Goal: Communication & Community: Share content

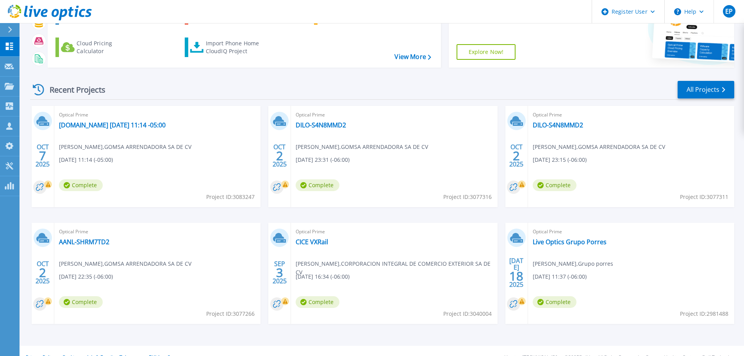
scroll to position [77, 0]
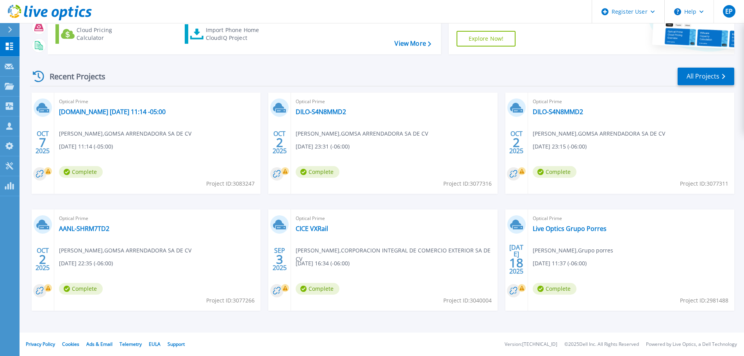
click at [196, 216] on span "Optical Prime" at bounding box center [157, 218] width 197 height 9
click at [78, 228] on link "AANL-SHRM7TD2" at bounding box center [84, 229] width 50 height 8
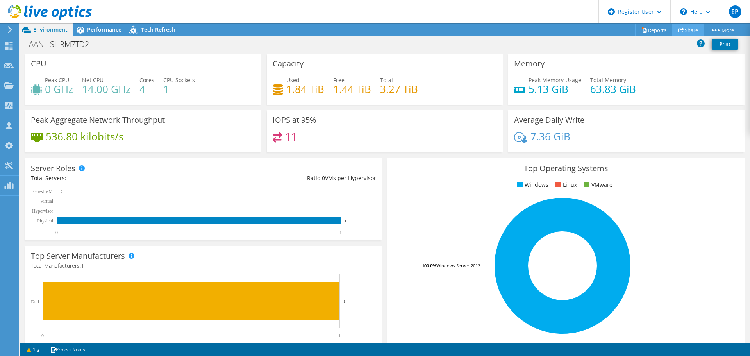
click at [678, 30] on icon at bounding box center [681, 30] width 6 height 6
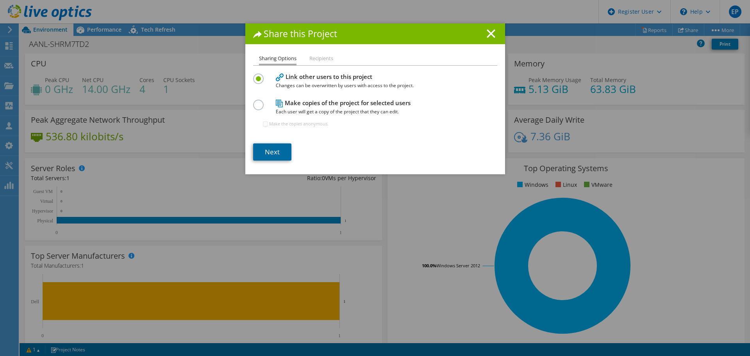
click at [277, 152] on link "Next" at bounding box center [272, 151] width 38 height 17
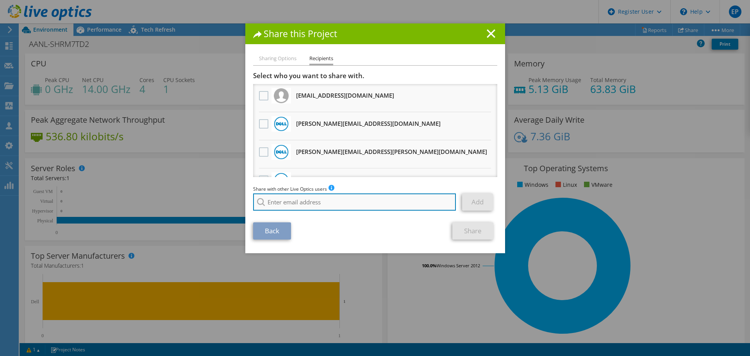
click at [284, 203] on input "search" at bounding box center [354, 201] width 203 height 17
paste input "Brenda.Galdamez@Dell.com"
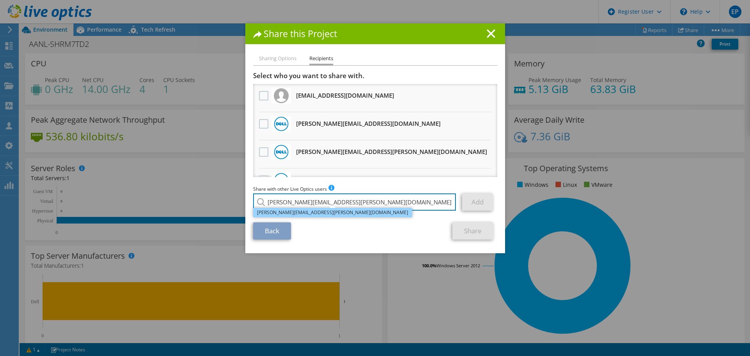
type input "Brenda.Galdamez@Dell.com"
click at [322, 215] on li "Brenda.Galdamez@Dell.com" at bounding box center [332, 212] width 159 height 9
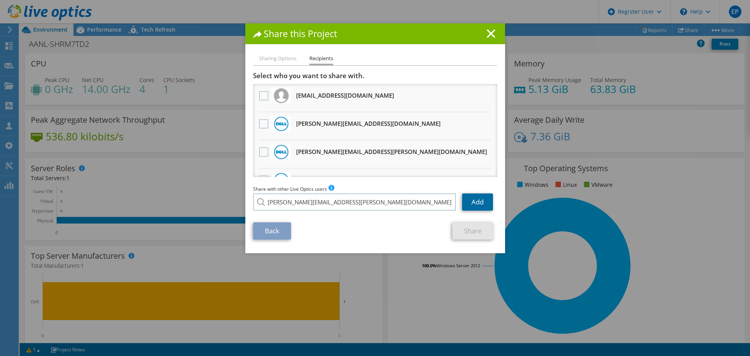
click at [485, 200] on link "Add" at bounding box center [477, 201] width 31 height 17
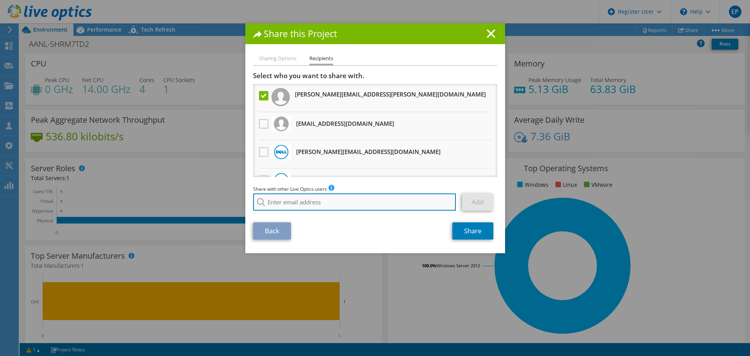
click at [327, 199] on input "search" at bounding box center [354, 201] width 203 height 17
paste input "[PERSON_NAME][EMAIL_ADDRESS][PERSON_NAME][DOMAIN_NAME]"
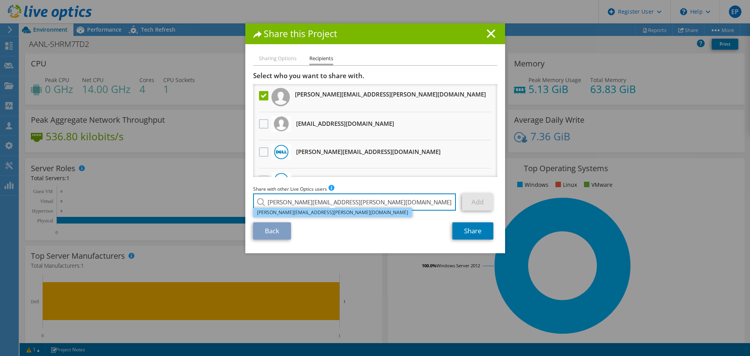
type input "[PERSON_NAME][EMAIL_ADDRESS][PERSON_NAME][DOMAIN_NAME]"
click at [335, 212] on li "[PERSON_NAME][EMAIL_ADDRESS][PERSON_NAME][DOMAIN_NAME]" at bounding box center [332, 212] width 159 height 9
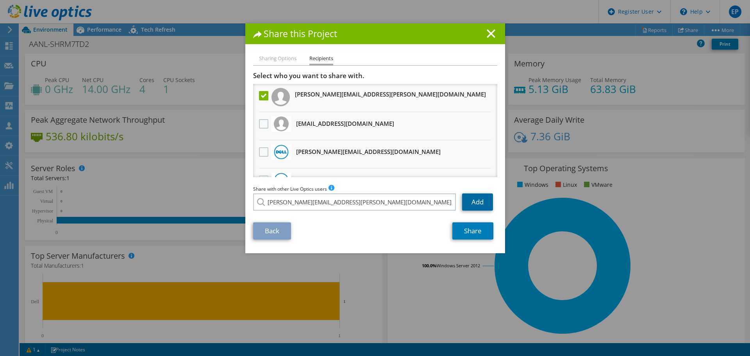
click at [474, 204] on link "Add" at bounding box center [477, 201] width 31 height 17
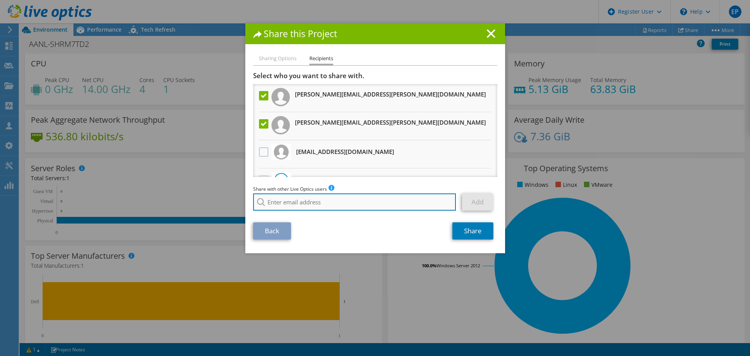
click at [292, 203] on input "search" at bounding box center [354, 201] width 203 height 17
paste input "guillermo_torres@dell.com"
click at [357, 203] on input "guillermo_torres@dell.com" at bounding box center [354, 201] width 203 height 17
click at [353, 203] on input "guillermo_torres@dell.com" at bounding box center [354, 201] width 203 height 17
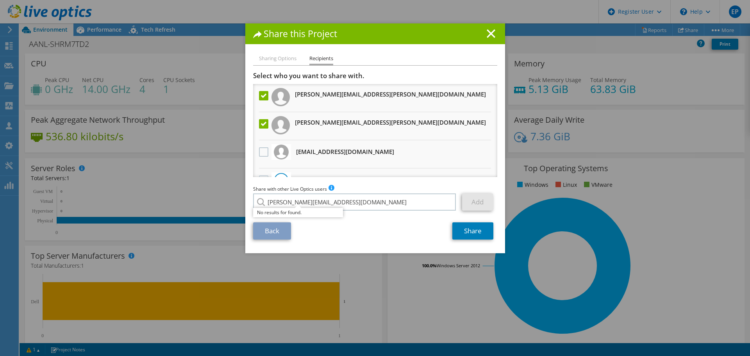
click at [351, 230] on div "Back Share" at bounding box center [375, 230] width 244 height 17
click at [346, 206] on input "guillermo_torres@dell.com" at bounding box center [354, 201] width 203 height 17
drag, startPoint x: 346, startPoint y: 206, endPoint x: 270, endPoint y: 211, distance: 76.7
click at [270, 211] on div "guillermo_torres@dell.com No results for found." at bounding box center [354, 201] width 203 height 17
click at [295, 202] on input "guillermo_torres@dell.com" at bounding box center [354, 201] width 203 height 17
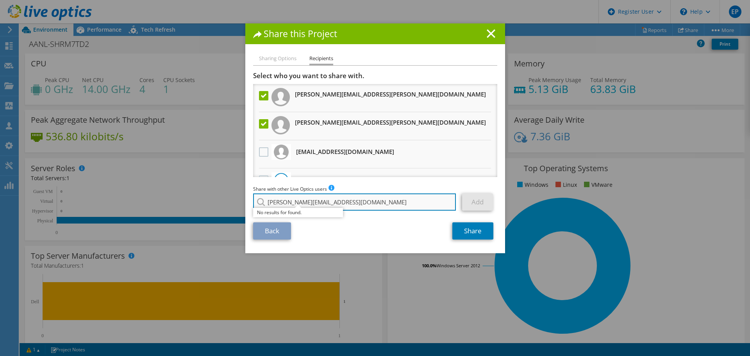
click at [293, 203] on input "guillermo_torres@dell.com" at bounding box center [354, 201] width 203 height 17
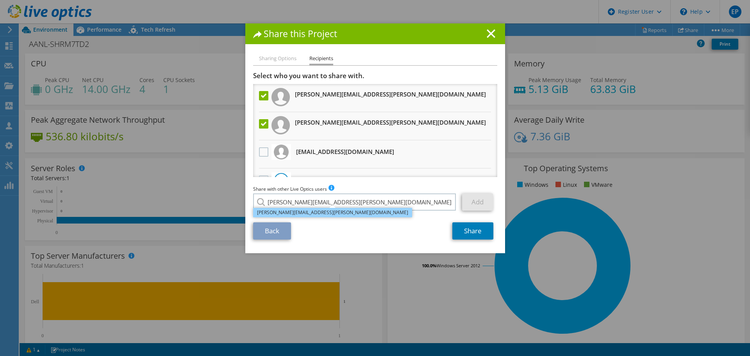
click at [334, 213] on li "Guillermo.Torres@dell.com" at bounding box center [332, 212] width 159 height 9
type input "Guillermo.Torres@dell.com"
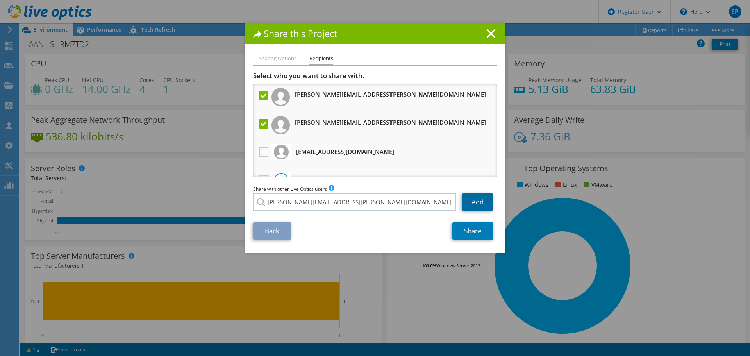
click at [463, 203] on link "Add" at bounding box center [477, 201] width 31 height 17
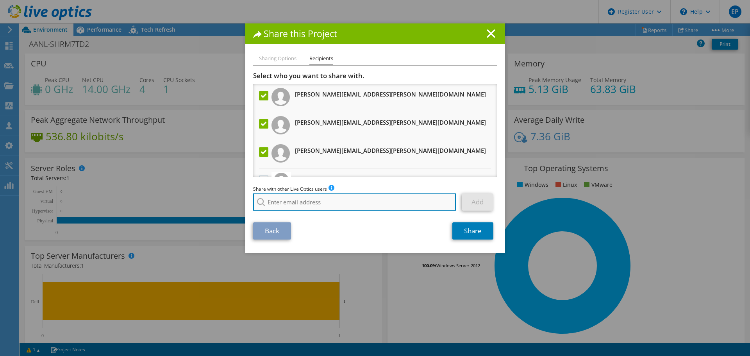
click at [279, 195] on input "search" at bounding box center [354, 201] width 203 height 17
paste input "Hector.Salinas@dell.com"
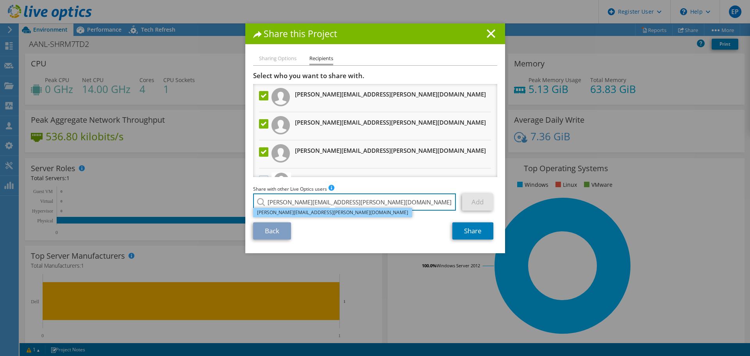
type input "Hector.Salinas@dell.com"
click at [335, 212] on li "Hector.Salinas@dell.com" at bounding box center [332, 212] width 159 height 9
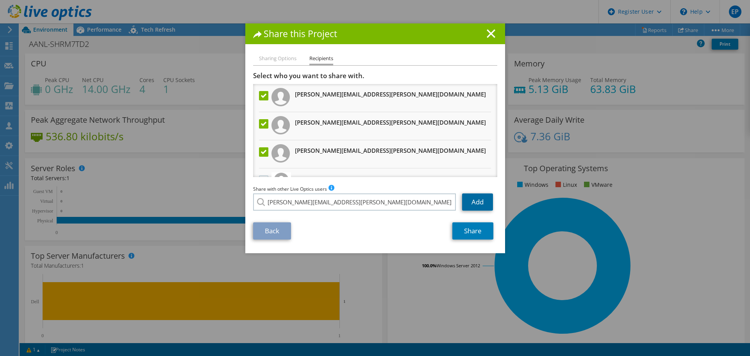
click at [474, 203] on link "Add" at bounding box center [477, 201] width 31 height 17
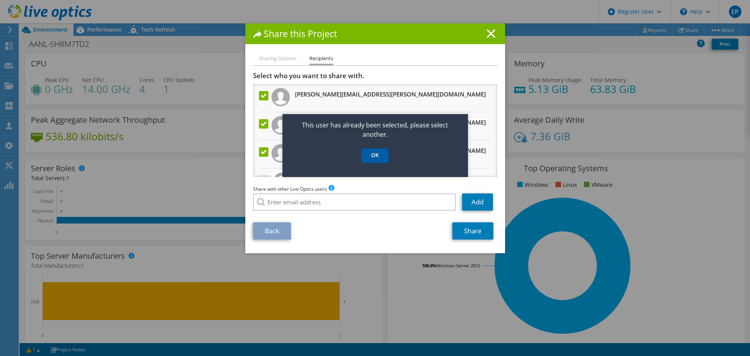
click at [376, 157] on link "OK" at bounding box center [374, 155] width 27 height 14
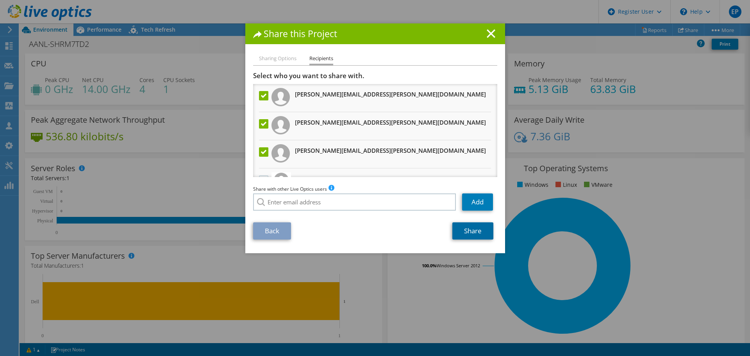
click at [467, 230] on link "Share" at bounding box center [472, 230] width 41 height 17
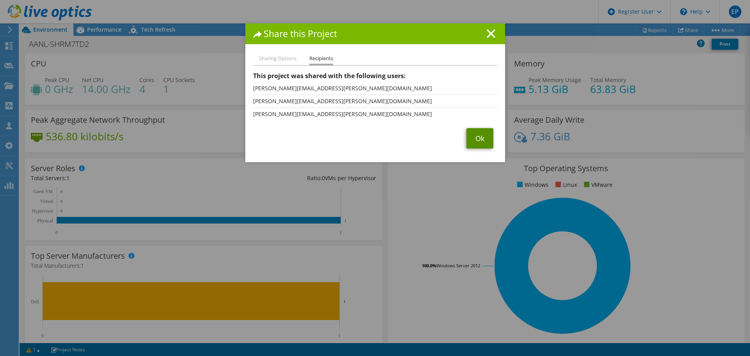
click at [473, 137] on link "Ok" at bounding box center [479, 138] width 27 height 20
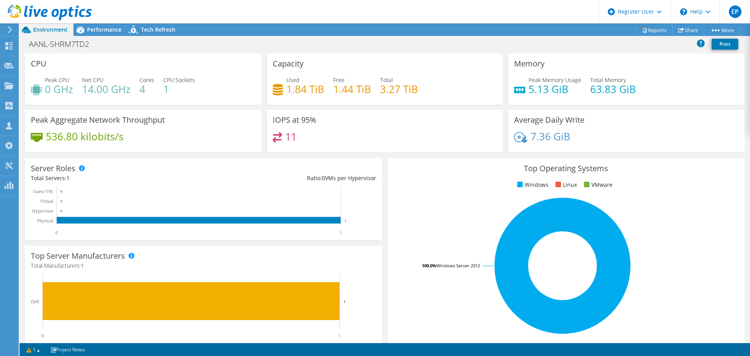
click at [9, 30] on icon at bounding box center [10, 29] width 6 height 7
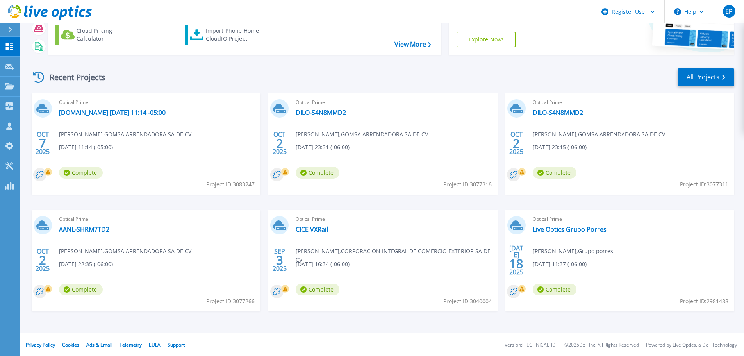
scroll to position [77, 0]
click at [554, 110] on link "DILO-S4N8MMD2" at bounding box center [558, 112] width 50 height 8
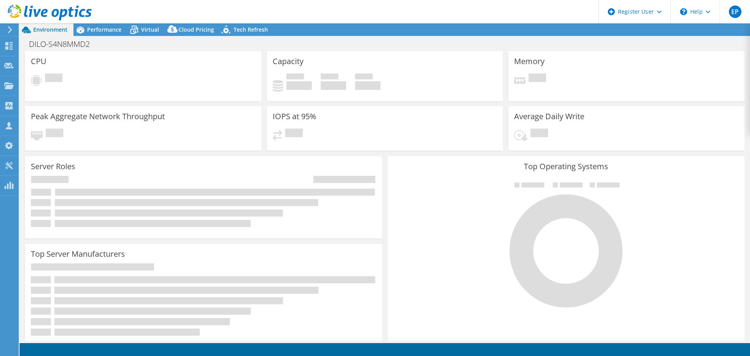
select select "USD"
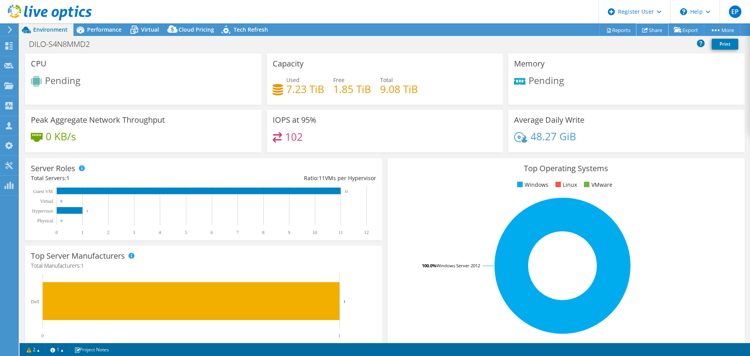
click at [644, 29] on link "Share" at bounding box center [652, 30] width 32 height 12
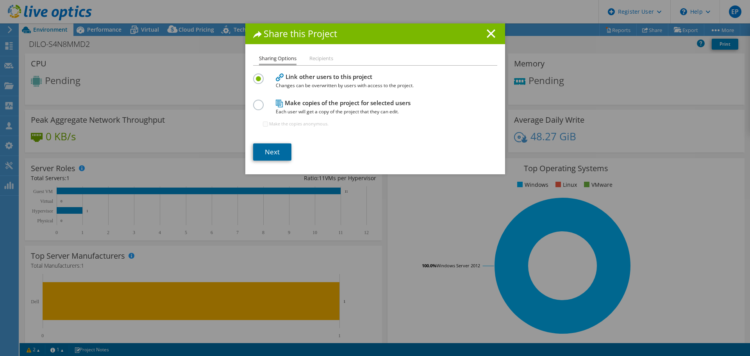
click at [270, 150] on link "Next" at bounding box center [272, 151] width 38 height 17
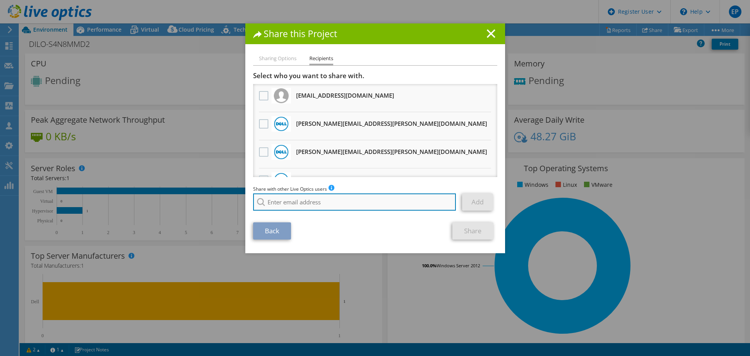
click at [287, 203] on input "search" at bounding box center [354, 201] width 203 height 17
paste input "[PERSON_NAME][EMAIL_ADDRESS][PERSON_NAME][DOMAIN_NAME]"
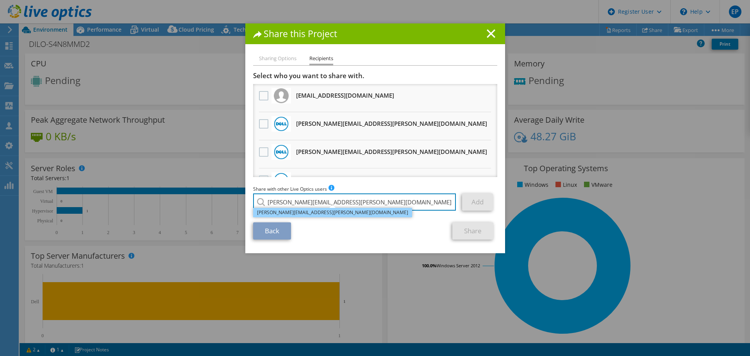
type input "[PERSON_NAME][EMAIL_ADDRESS][PERSON_NAME][DOMAIN_NAME]"
click at [290, 211] on li "[PERSON_NAME][EMAIL_ADDRESS][PERSON_NAME][DOMAIN_NAME]" at bounding box center [332, 212] width 159 height 9
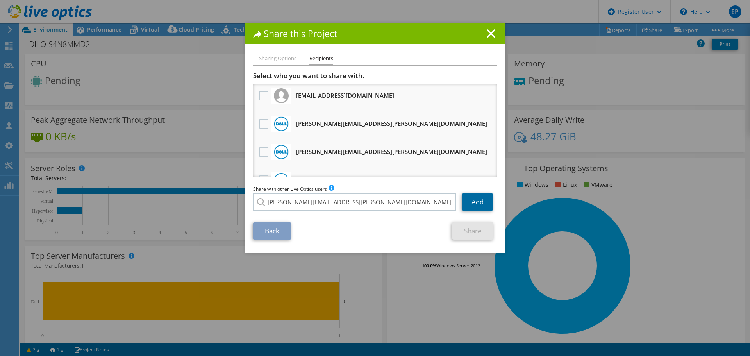
click at [467, 197] on link "Add" at bounding box center [477, 201] width 31 height 17
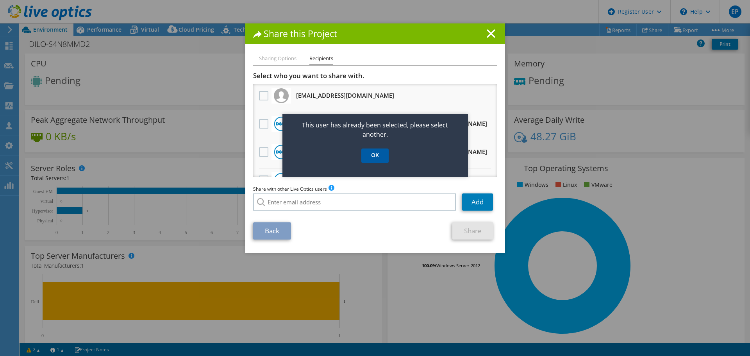
click at [364, 156] on link "OK" at bounding box center [374, 155] width 27 height 14
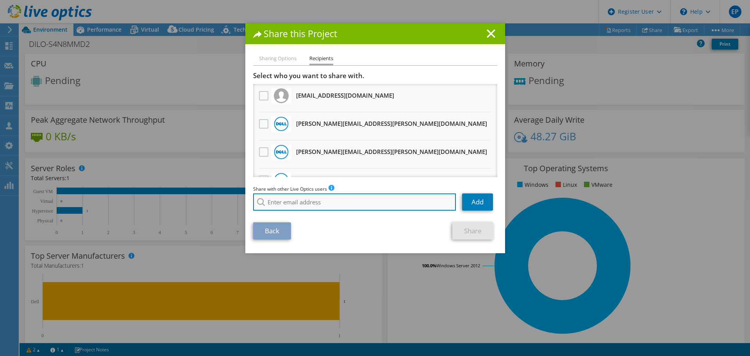
click at [370, 195] on input "search" at bounding box center [354, 201] width 203 height 17
paste input "[PERSON_NAME][EMAIL_ADDRESS][PERSON_NAME][DOMAIN_NAME]"
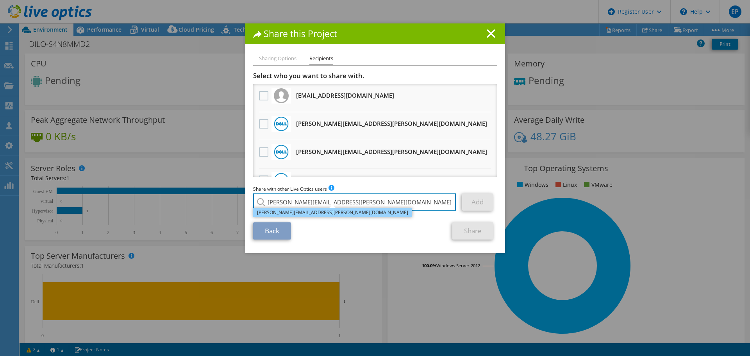
type input "[PERSON_NAME][EMAIL_ADDRESS][PERSON_NAME][DOMAIN_NAME]"
click at [332, 211] on li "[PERSON_NAME][EMAIL_ADDRESS][PERSON_NAME][DOMAIN_NAME]" at bounding box center [332, 212] width 159 height 9
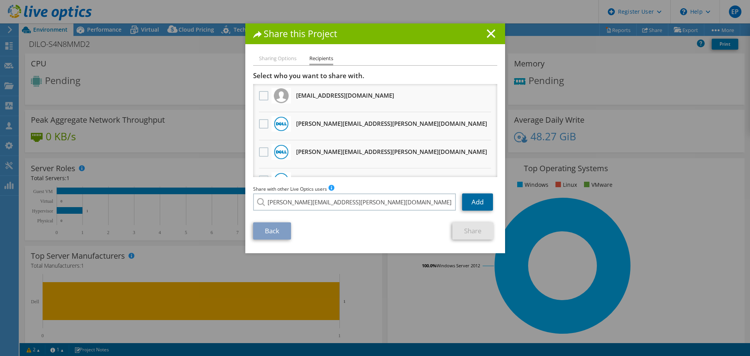
click at [465, 202] on link "Add" at bounding box center [477, 201] width 31 height 17
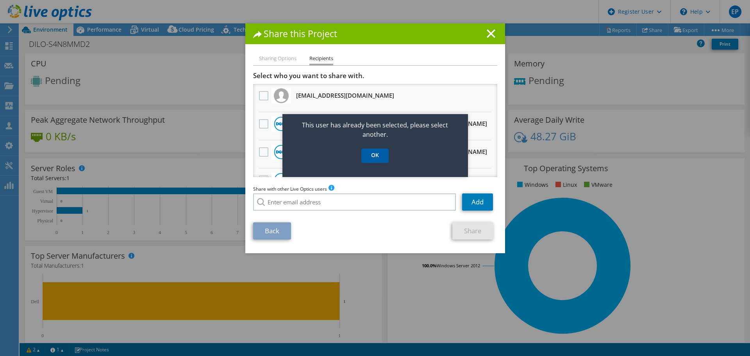
click at [373, 159] on link "OK" at bounding box center [374, 155] width 27 height 14
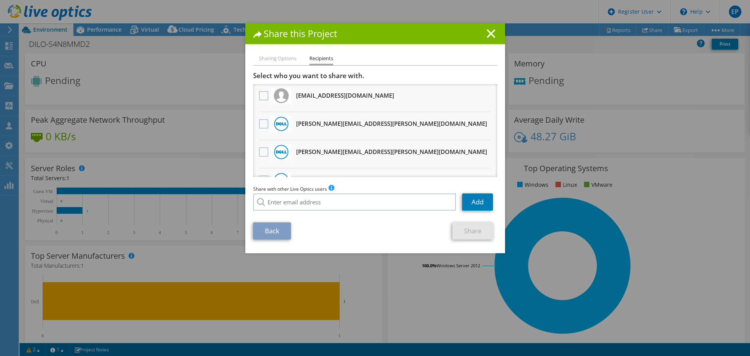
drag, startPoint x: 262, startPoint y: 127, endPoint x: 262, endPoint y: 139, distance: 12.5
click at [262, 127] on label at bounding box center [264, 123] width 11 height 9
click at [0, 0] on input "checkbox" at bounding box center [0, 0] width 0 height 0
click at [261, 146] on div at bounding box center [263, 152] width 13 height 16
click at [261, 151] on label at bounding box center [264, 151] width 11 height 9
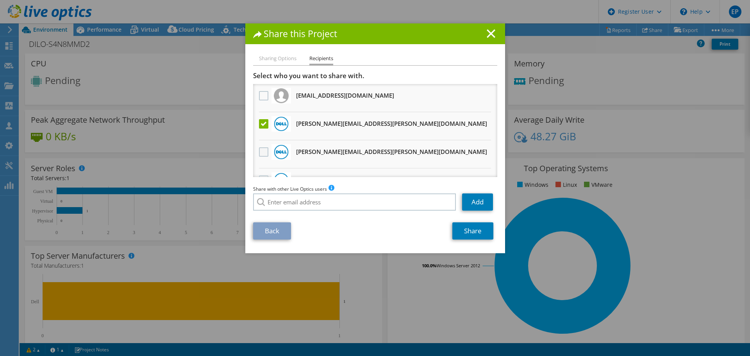
click at [0, 0] on input "checkbox" at bounding box center [0, 0] width 0 height 0
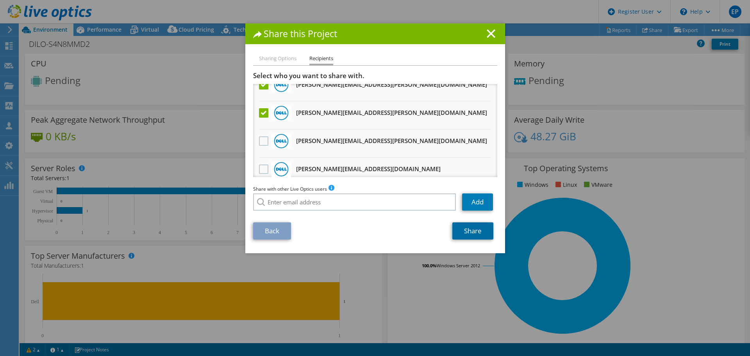
click at [463, 231] on link "Share" at bounding box center [472, 230] width 41 height 17
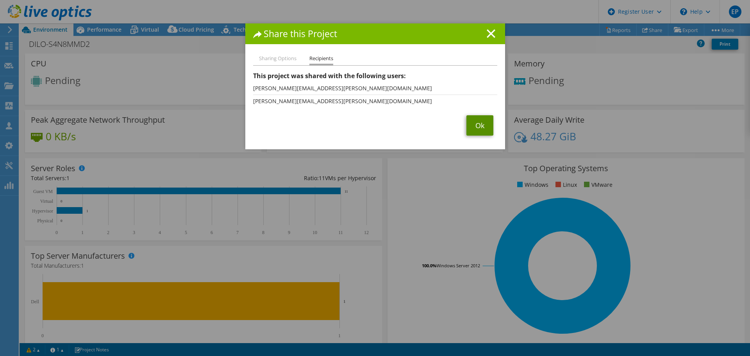
click at [476, 123] on link "Ok" at bounding box center [479, 125] width 27 height 20
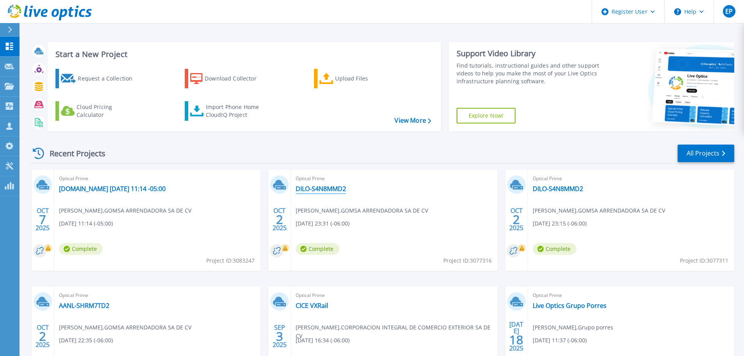
click at [331, 190] on link "DILO-S4N8MMD2" at bounding box center [321, 189] width 50 height 8
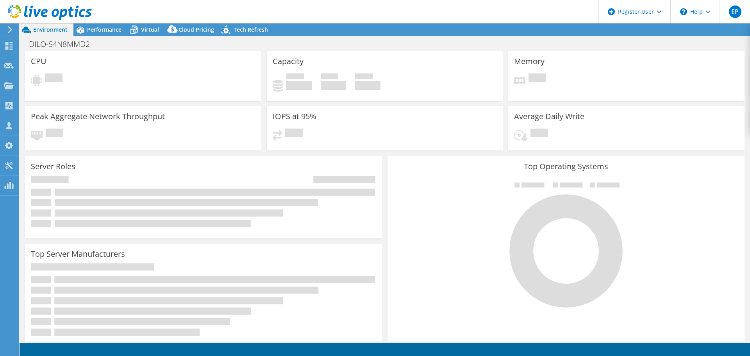
select select "USD"
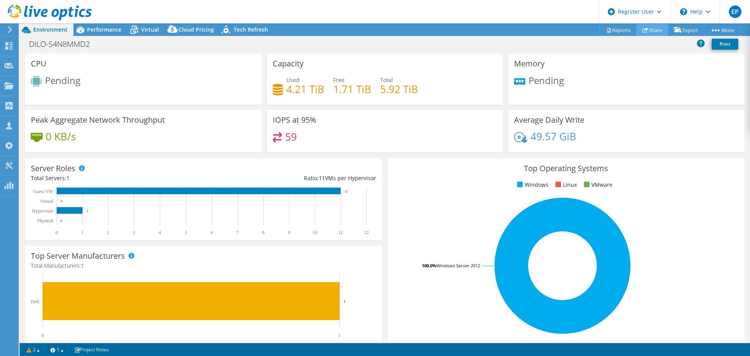
click at [650, 32] on link "Share" at bounding box center [652, 30] width 32 height 12
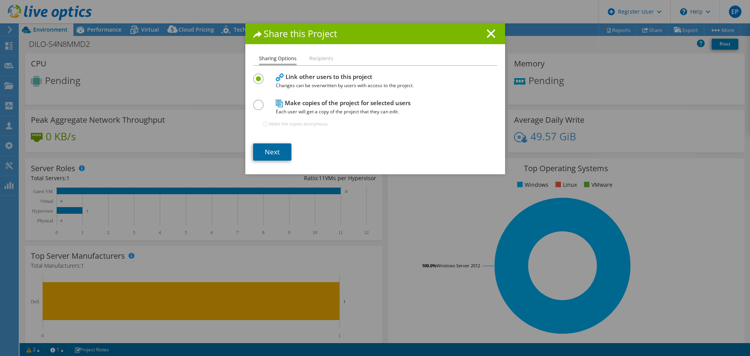
click at [268, 147] on link "Next" at bounding box center [272, 151] width 38 height 17
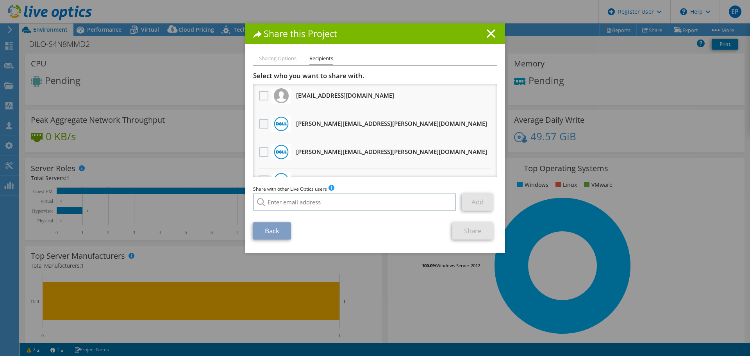
click at [260, 122] on label at bounding box center [264, 123] width 11 height 9
click at [0, 0] on input "checkbox" at bounding box center [0, 0] width 0 height 0
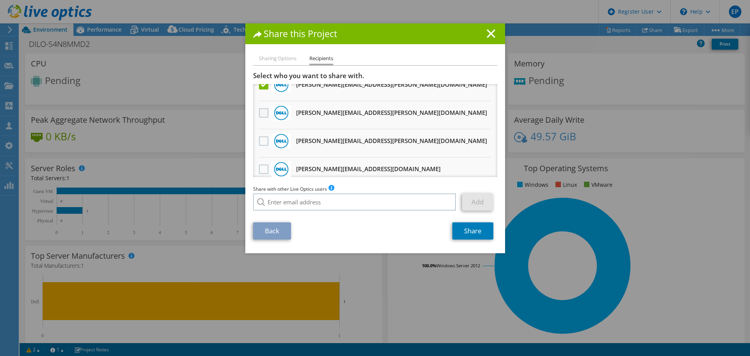
click at [261, 115] on label at bounding box center [264, 112] width 11 height 9
click at [0, 0] on input "checkbox" at bounding box center [0, 0] width 0 height 0
click at [260, 143] on label at bounding box center [264, 140] width 11 height 9
click at [0, 0] on input "checkbox" at bounding box center [0, 0] width 0 height 0
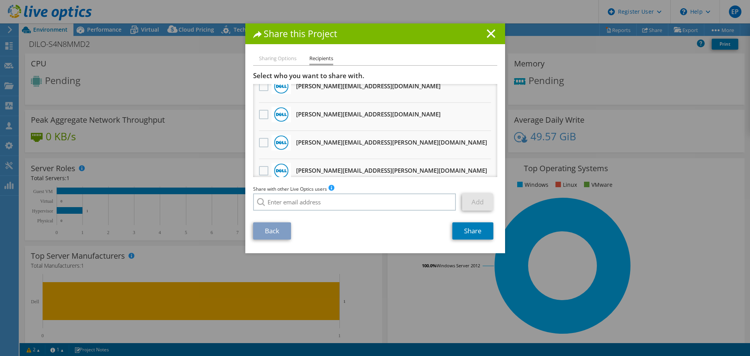
scroll to position [273, 0]
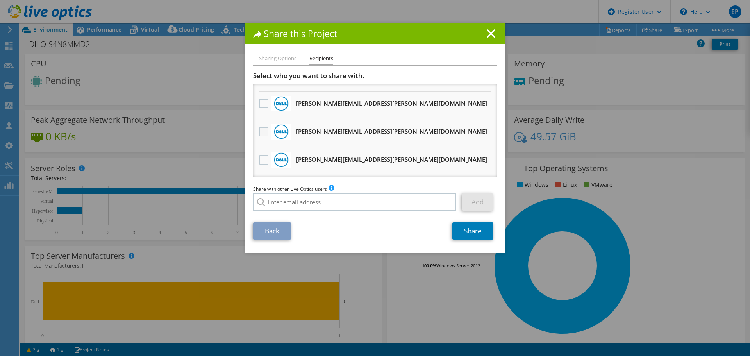
click at [259, 136] on label at bounding box center [264, 131] width 11 height 9
click at [0, 0] on input "checkbox" at bounding box center [0, 0] width 0 height 0
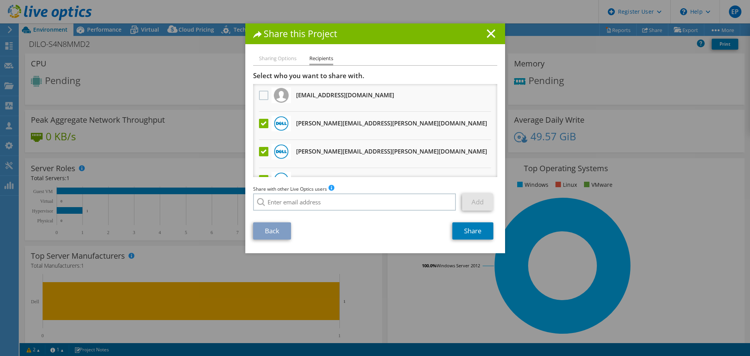
scroll to position [0, 0]
click at [467, 230] on link "Share" at bounding box center [472, 230] width 41 height 17
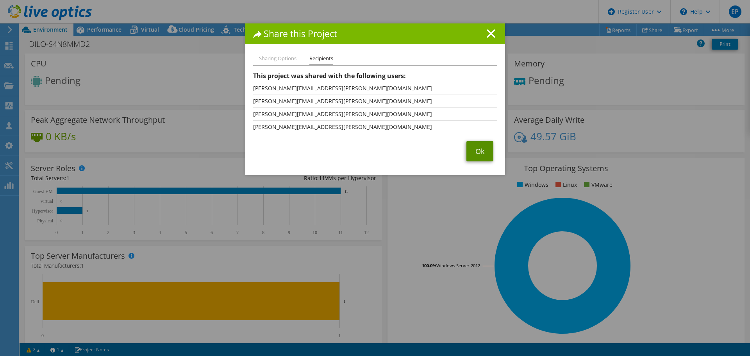
click at [471, 149] on link "Ok" at bounding box center [479, 151] width 27 height 20
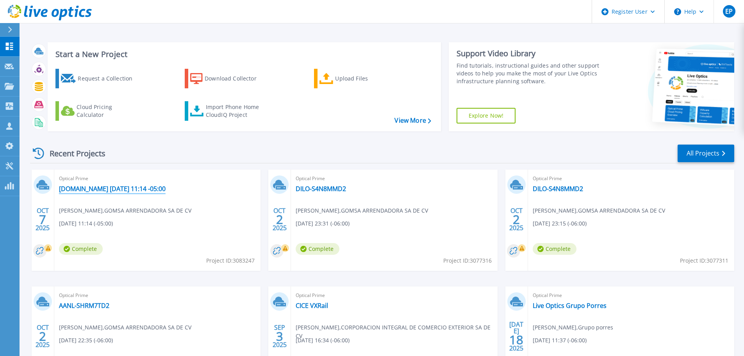
click at [166, 190] on link "[DOMAIN_NAME] [DATE] 11:14 -05:00" at bounding box center [112, 189] width 107 height 8
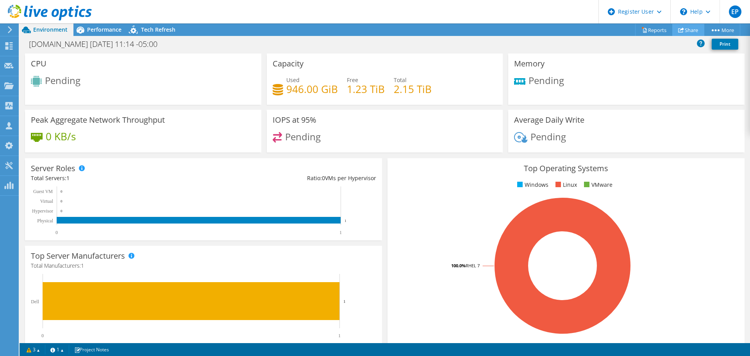
click at [678, 24] on link "Share" at bounding box center [688, 30] width 32 height 12
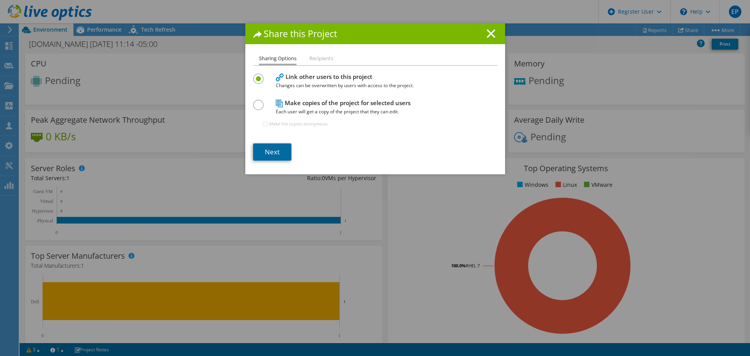
click at [266, 154] on link "Next" at bounding box center [272, 151] width 38 height 17
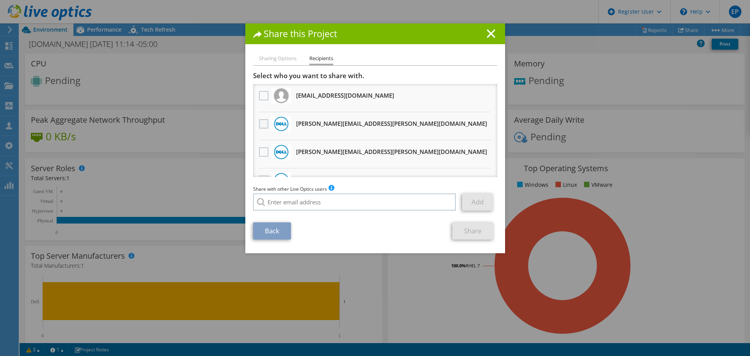
click at [260, 125] on label at bounding box center [264, 123] width 11 height 9
click at [0, 0] on input "checkbox" at bounding box center [0, 0] width 0 height 0
click at [261, 153] on label at bounding box center [264, 151] width 11 height 9
click at [0, 0] on input "checkbox" at bounding box center [0, 0] width 0 height 0
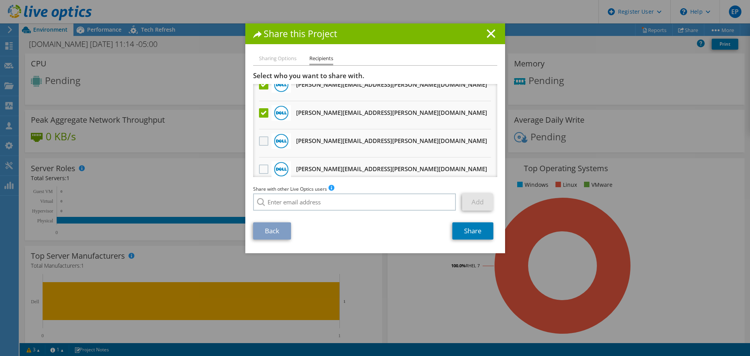
click at [259, 139] on label at bounding box center [264, 140] width 11 height 9
click at [0, 0] on input "checkbox" at bounding box center [0, 0] width 0 height 0
click at [259, 171] on label at bounding box center [264, 168] width 11 height 9
click at [0, 0] on input "checkbox" at bounding box center [0, 0] width 0 height 0
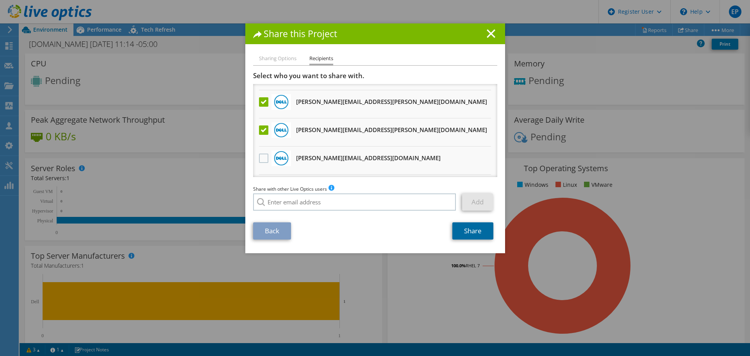
click at [464, 230] on link "Share" at bounding box center [472, 230] width 41 height 17
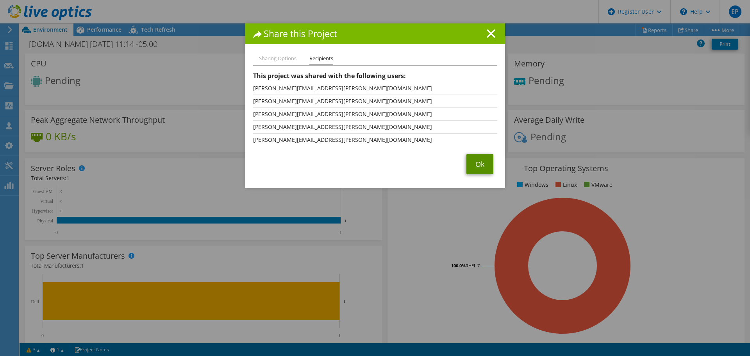
click at [482, 161] on link "Ok" at bounding box center [479, 164] width 27 height 20
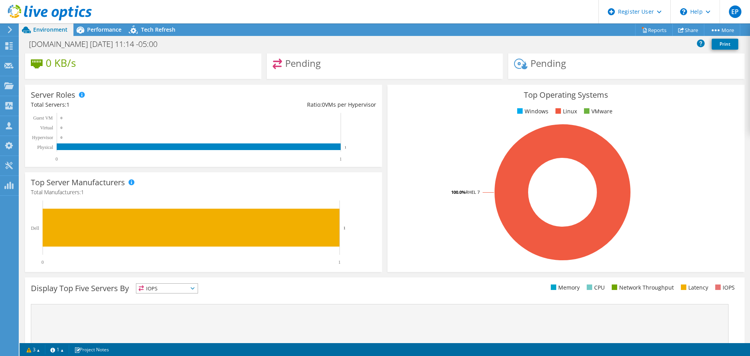
scroll to position [0, 0]
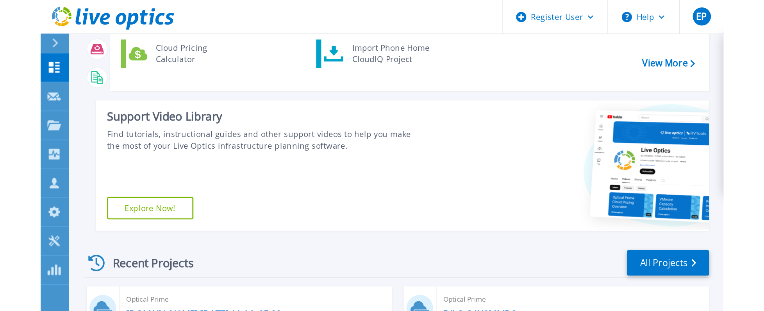
scroll to position [93, 0]
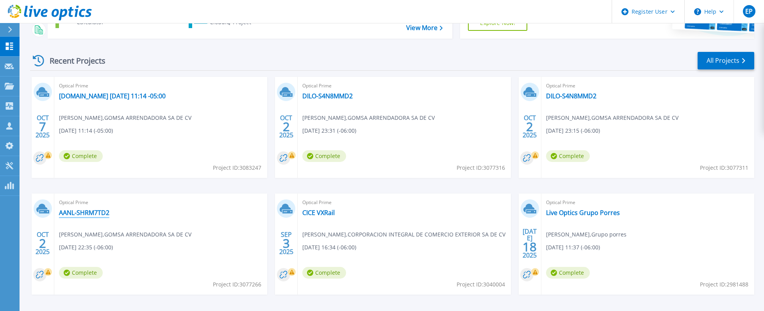
click at [102, 214] on link "AANL-SHRM7TD2" at bounding box center [84, 213] width 50 height 8
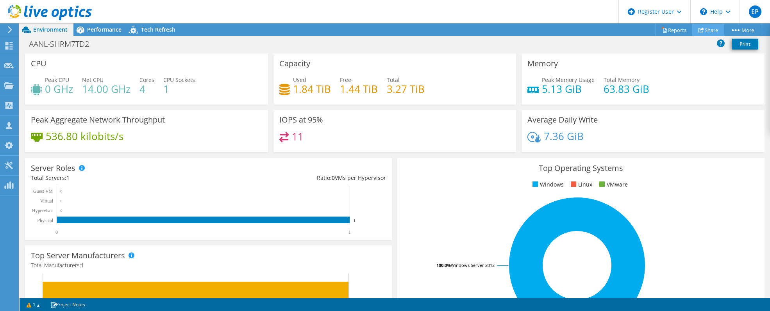
click at [698, 30] on use at bounding box center [701, 29] width 6 height 5
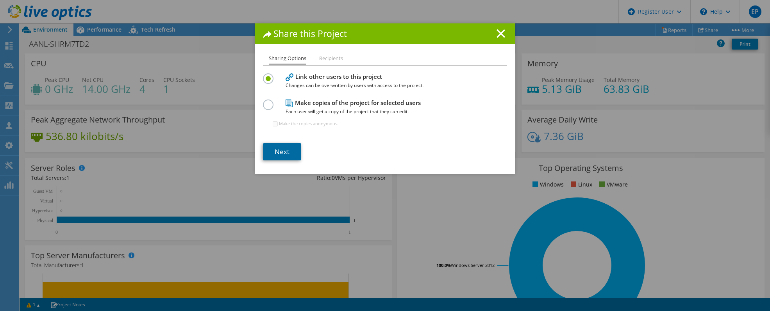
click at [281, 152] on link "Next" at bounding box center [282, 151] width 38 height 17
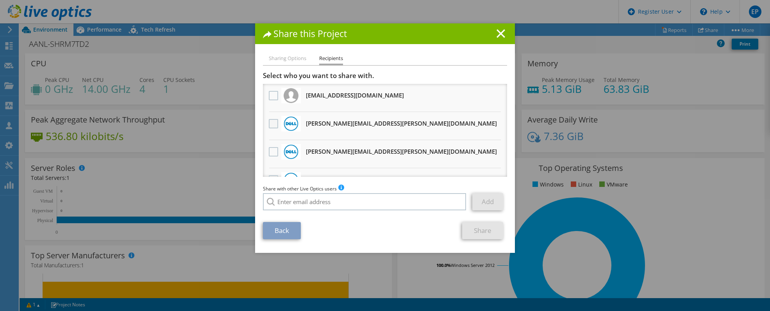
click at [269, 120] on label at bounding box center [274, 123] width 11 height 9
click at [0, 0] on input "checkbox" at bounding box center [0, 0] width 0 height 0
click at [269, 150] on label at bounding box center [274, 151] width 11 height 9
click at [0, 0] on input "checkbox" at bounding box center [0, 0] width 0 height 0
click at [269, 147] on label at bounding box center [274, 151] width 11 height 9
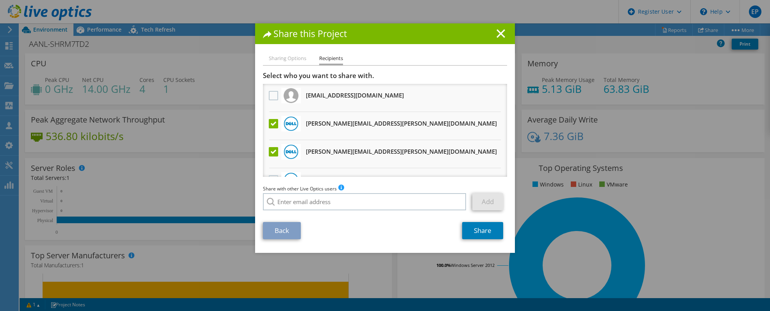
click at [0, 0] on input "checkbox" at bounding box center [0, 0] width 0 height 0
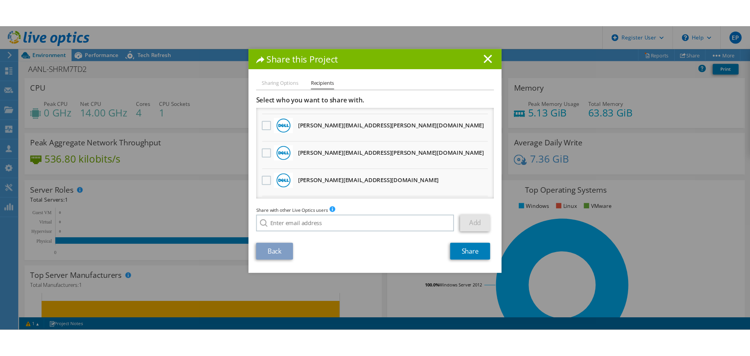
scroll to position [117, 0]
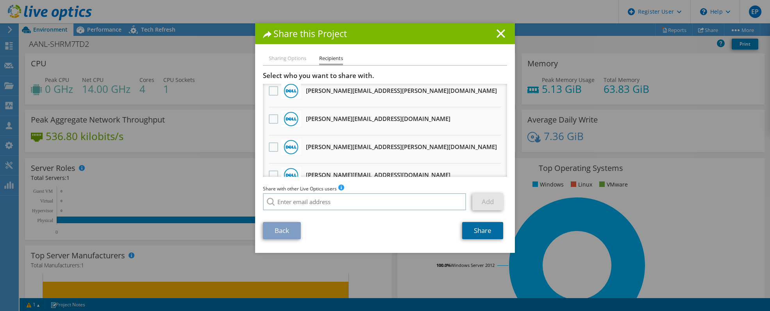
click at [471, 229] on link "Share" at bounding box center [482, 230] width 41 height 17
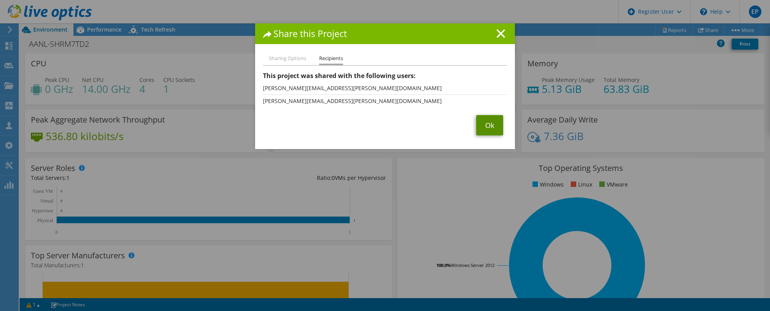
click at [480, 123] on link "Ok" at bounding box center [489, 125] width 27 height 20
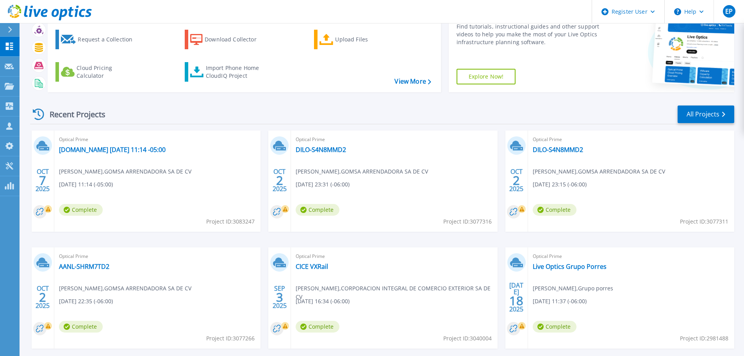
scroll to position [77, 0]
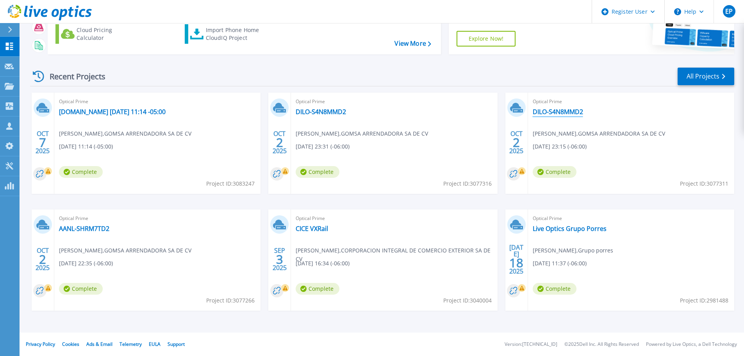
click at [538, 112] on link "DILO-S4N8MMD2" at bounding box center [558, 112] width 50 height 8
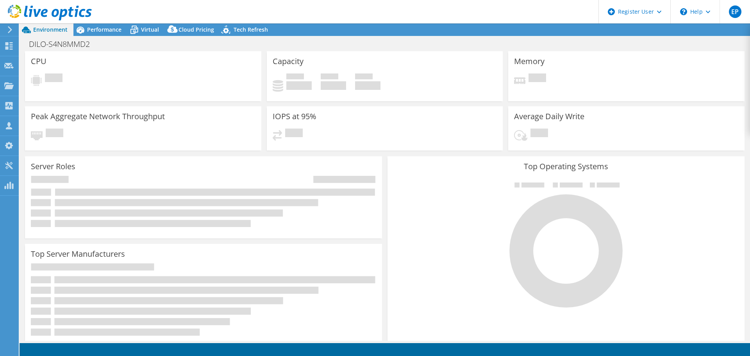
select select "USD"
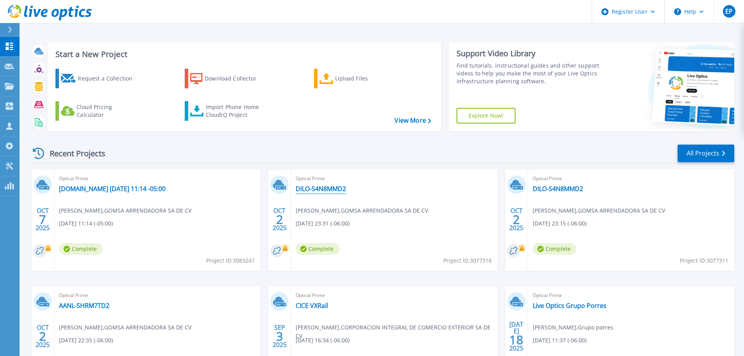
click at [339, 186] on link "DILO-S4N8MMD2" at bounding box center [321, 189] width 50 height 8
click at [561, 190] on link "DILO-S4N8MMD2" at bounding box center [558, 189] width 50 height 8
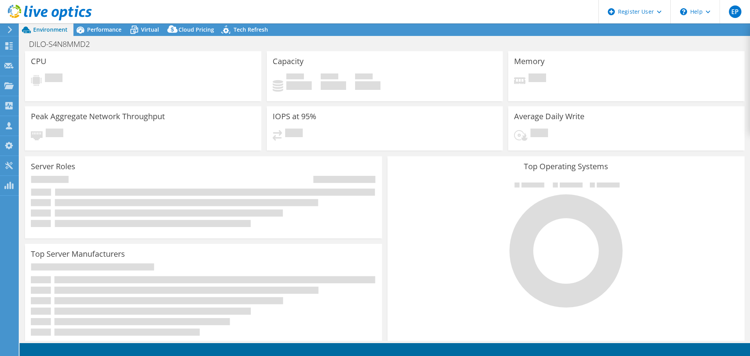
select select "USD"
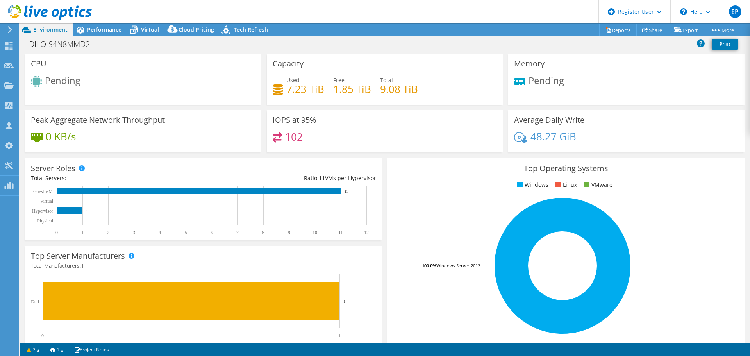
click at [544, 75] on span "Pending" at bounding box center [546, 80] width 36 height 13
drag, startPoint x: 543, startPoint y: 77, endPoint x: 515, endPoint y: 79, distance: 28.2
click at [533, 80] on span "Pending" at bounding box center [546, 80] width 36 height 13
click at [516, 99] on div "Memory Pending" at bounding box center [626, 79] width 236 height 51
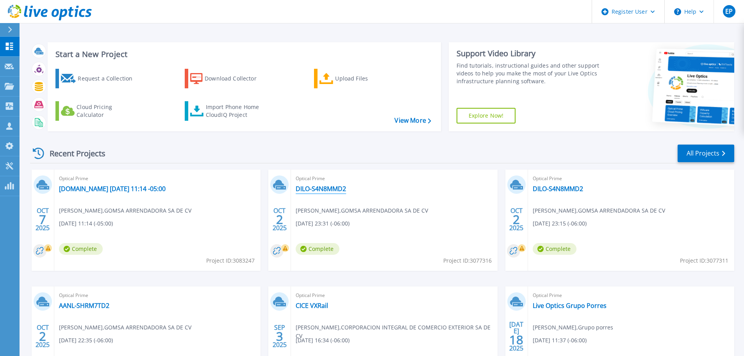
click at [321, 188] on link "DILO-S4N8MMD2" at bounding box center [321, 189] width 50 height 8
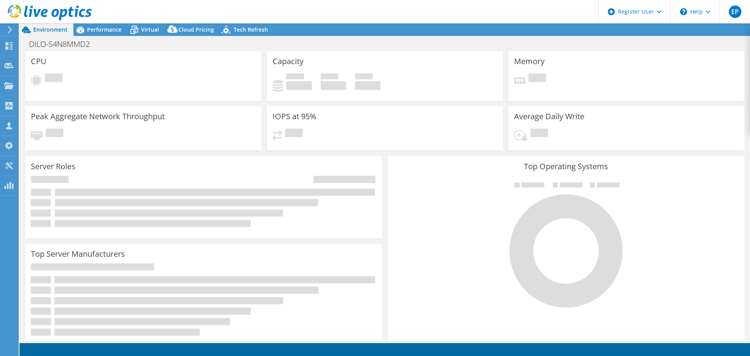
select select "USD"
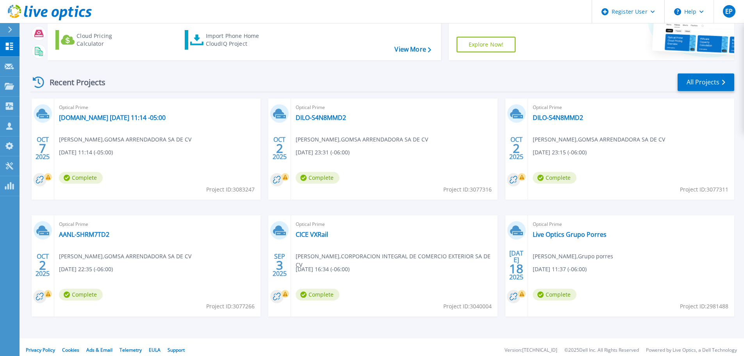
scroll to position [77, 0]
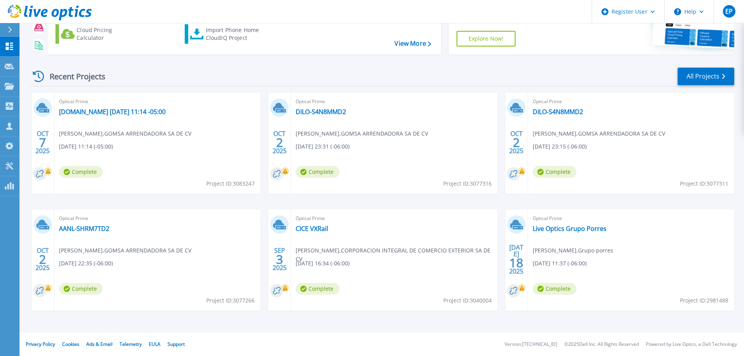
click at [548, 175] on span "Complete" at bounding box center [555, 172] width 44 height 12
click at [516, 172] on circle at bounding box center [513, 173] width 13 height 13
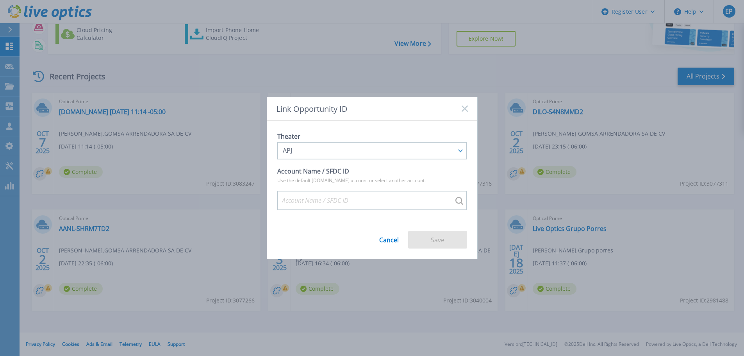
click at [464, 109] on icon at bounding box center [465, 108] width 6 height 6
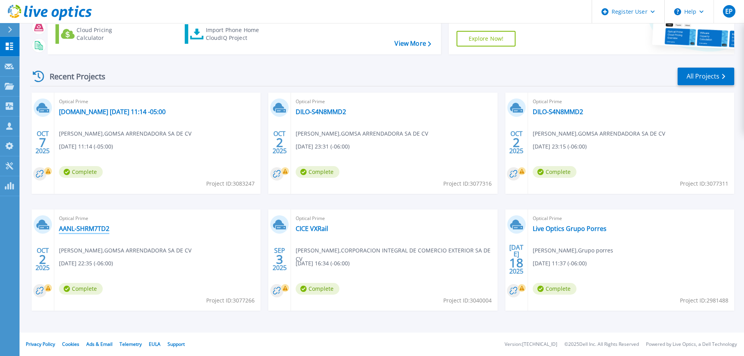
click at [87, 228] on link "AANL-SHRM7TD2" at bounding box center [84, 229] width 50 height 8
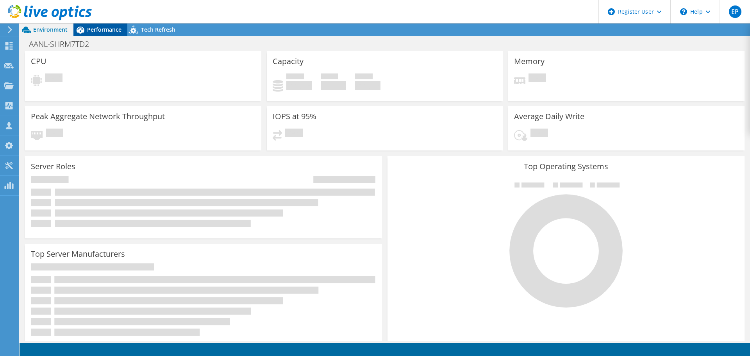
click at [88, 29] on span "Performance" at bounding box center [104, 29] width 34 height 7
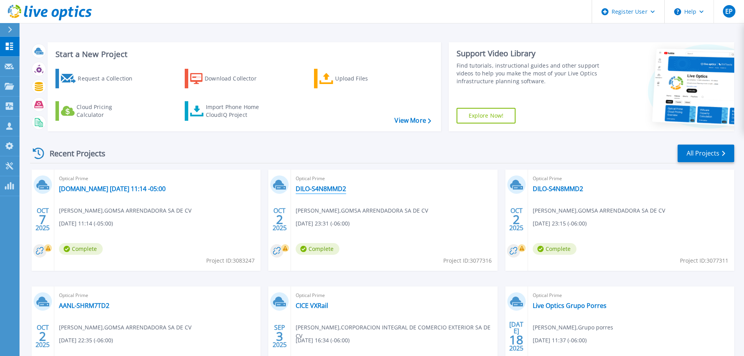
click at [305, 187] on link "DILO-S4N8MMD2" at bounding box center [321, 189] width 50 height 8
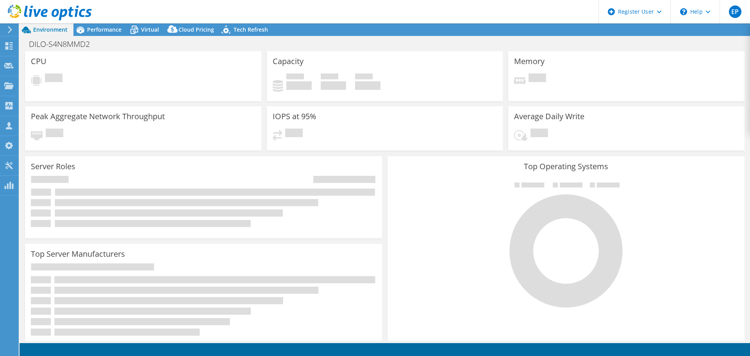
select select "USD"
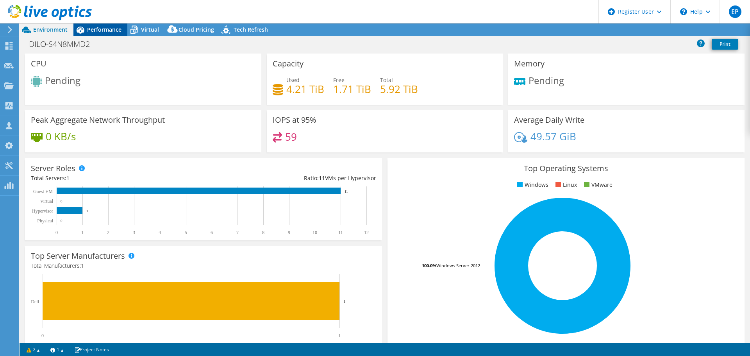
click at [107, 34] on div "Performance" at bounding box center [100, 29] width 54 height 12
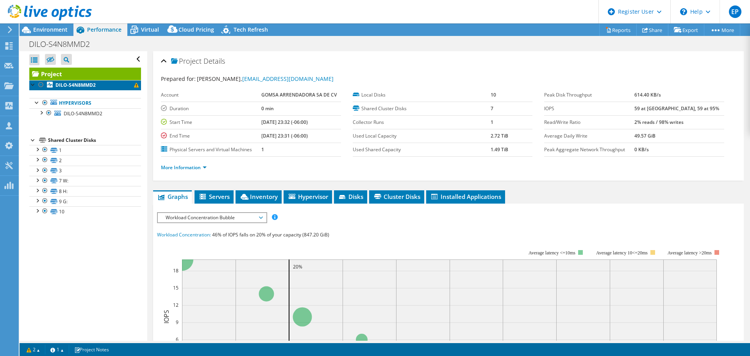
click at [134, 85] on span at bounding box center [136, 85] width 5 height 5
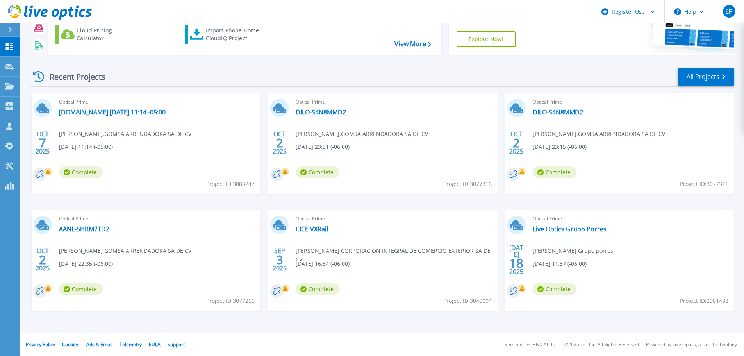
scroll to position [77, 0]
